Goal: Check status

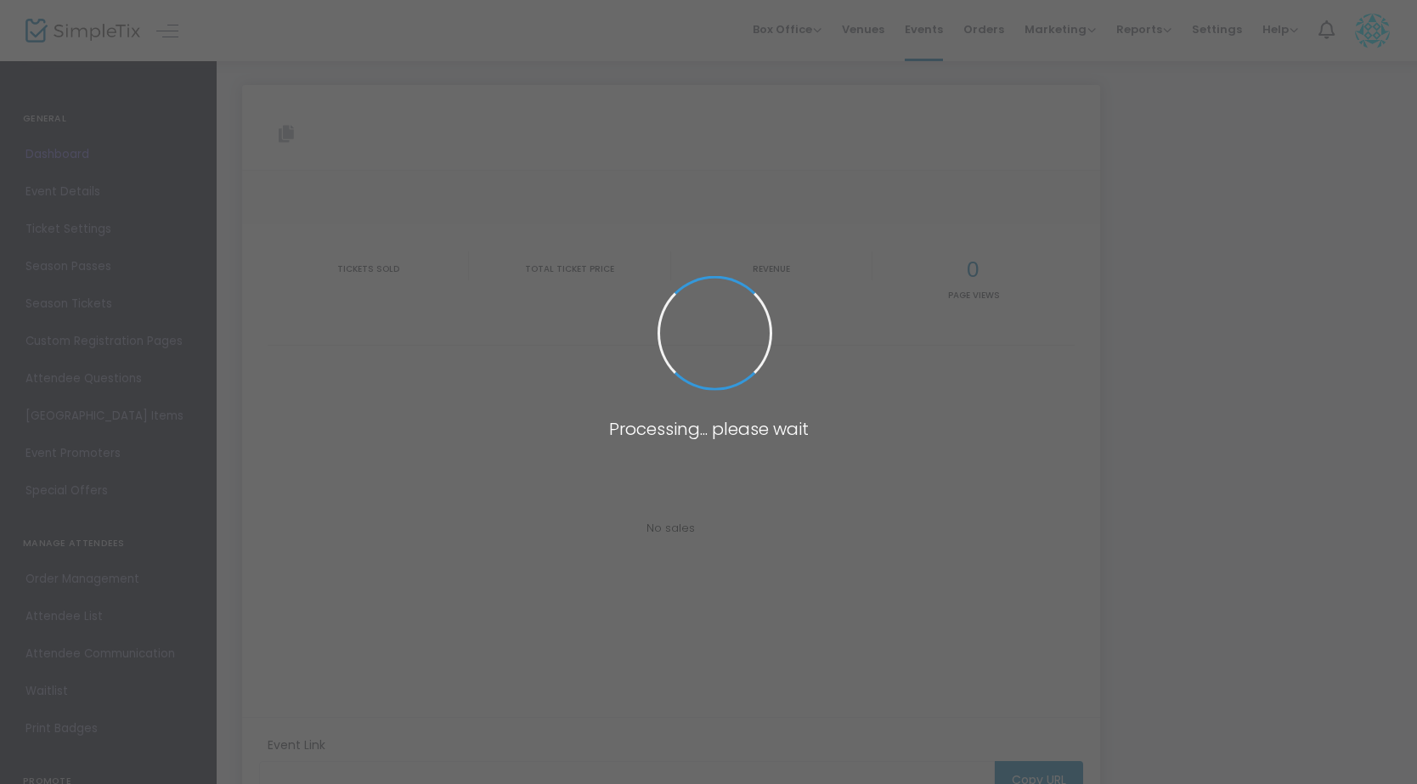
type input "[URL][DOMAIN_NAME][PERSON_NAME]"
